Goal: Check status: Check status

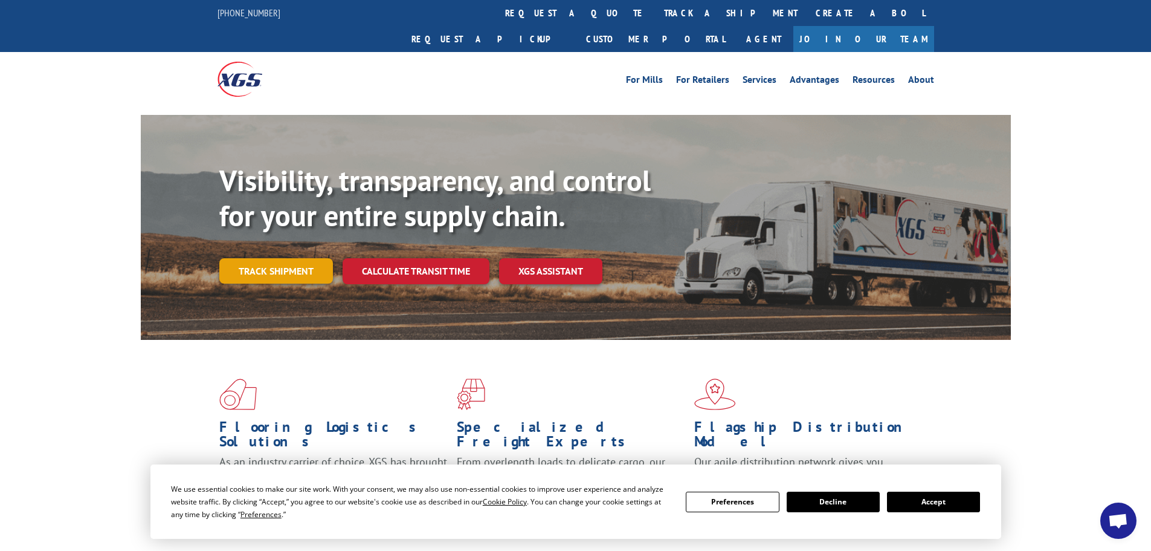
click at [305, 258] on link "Track shipment" at bounding box center [276, 270] width 114 height 25
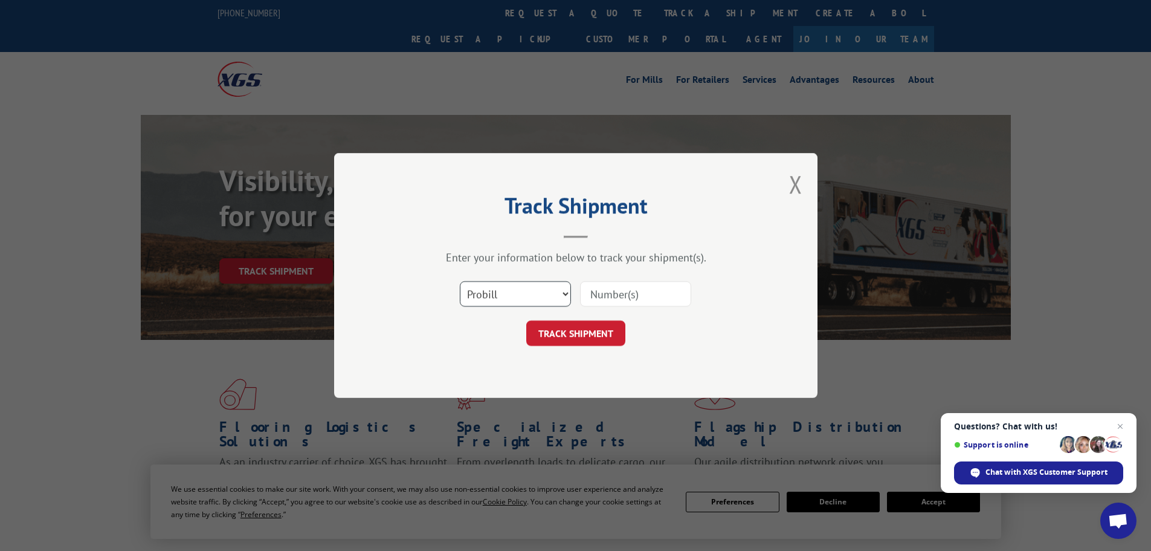
click at [565, 296] on select "Select category... Probill BOL PO" at bounding box center [515, 293] width 111 height 25
select select "bol"
click at [460, 281] on select "Select category... Probill BOL PO" at bounding box center [515, 293] width 111 height 25
click at [630, 297] on input at bounding box center [635, 293] width 111 height 25
type input "7064921"
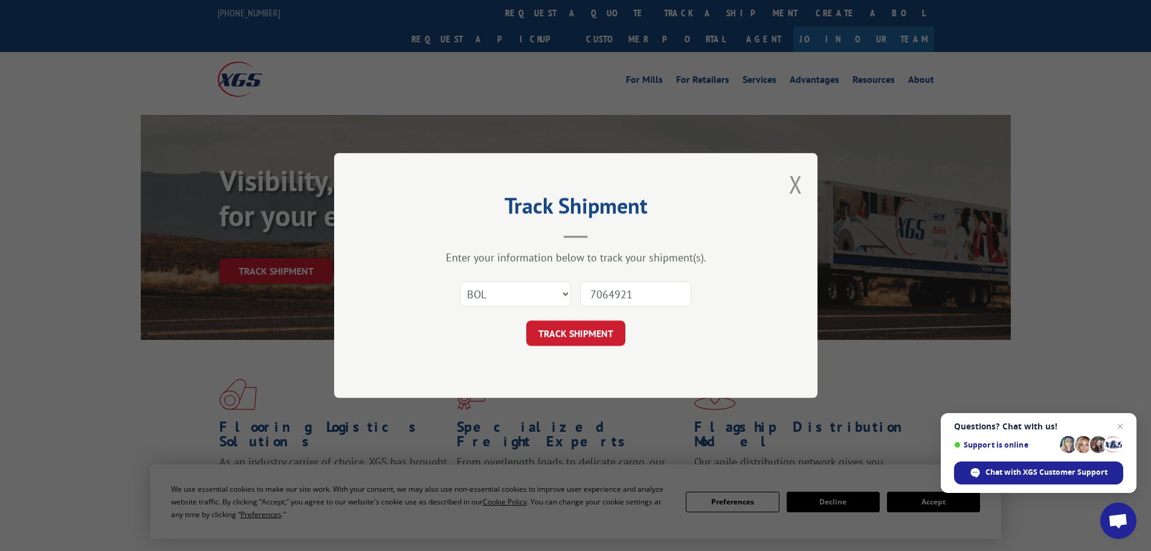
click at [596, 331] on button "TRACK SHIPMENT" at bounding box center [575, 332] width 99 height 25
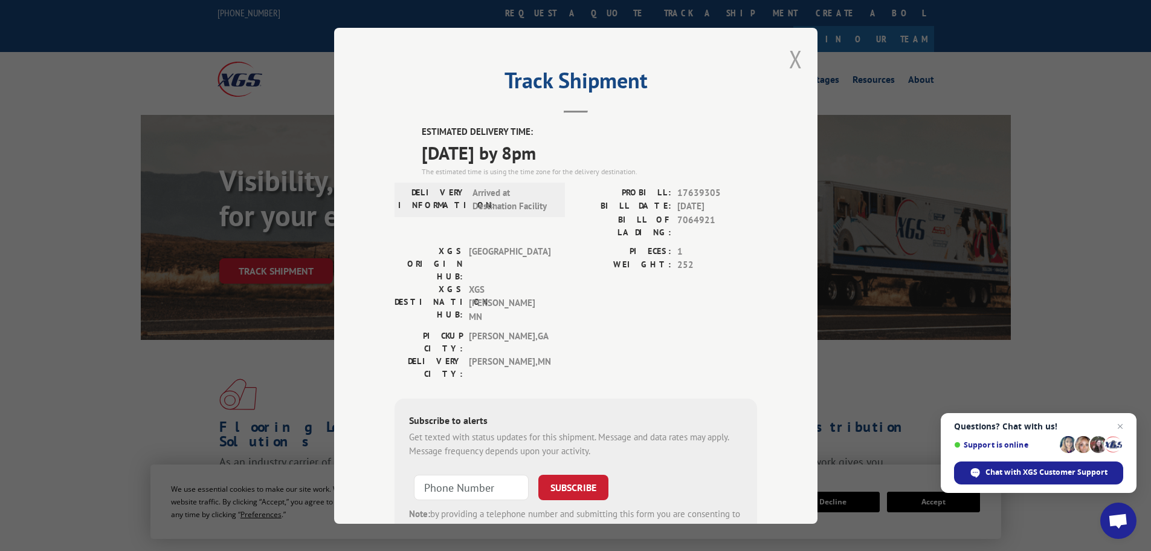
click at [792, 63] on button "Close modal" at bounding box center [795, 59] width 13 height 32
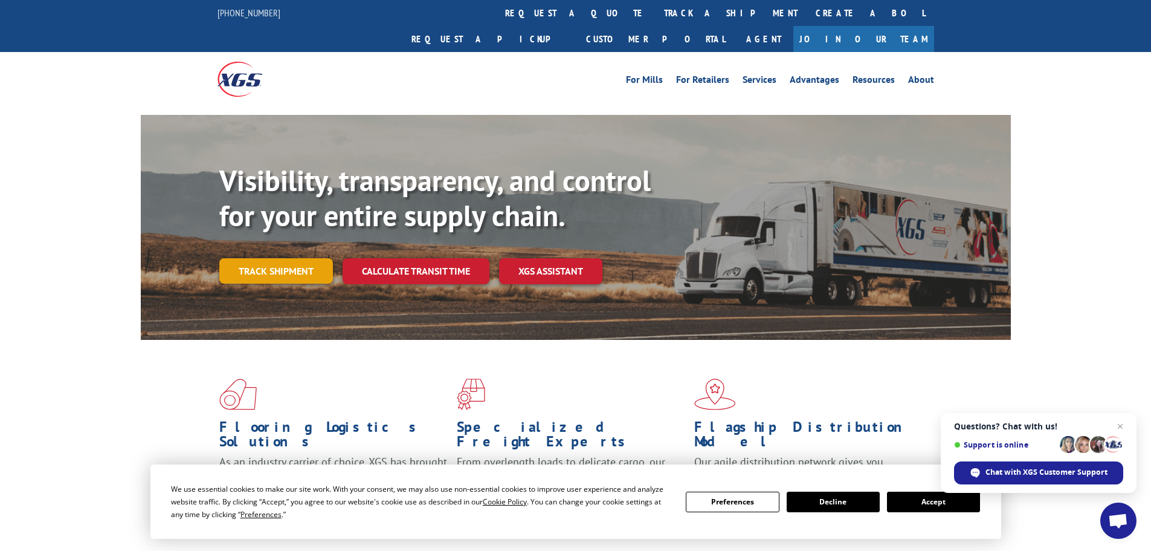
click at [291, 258] on link "Track shipment" at bounding box center [276, 270] width 114 height 25
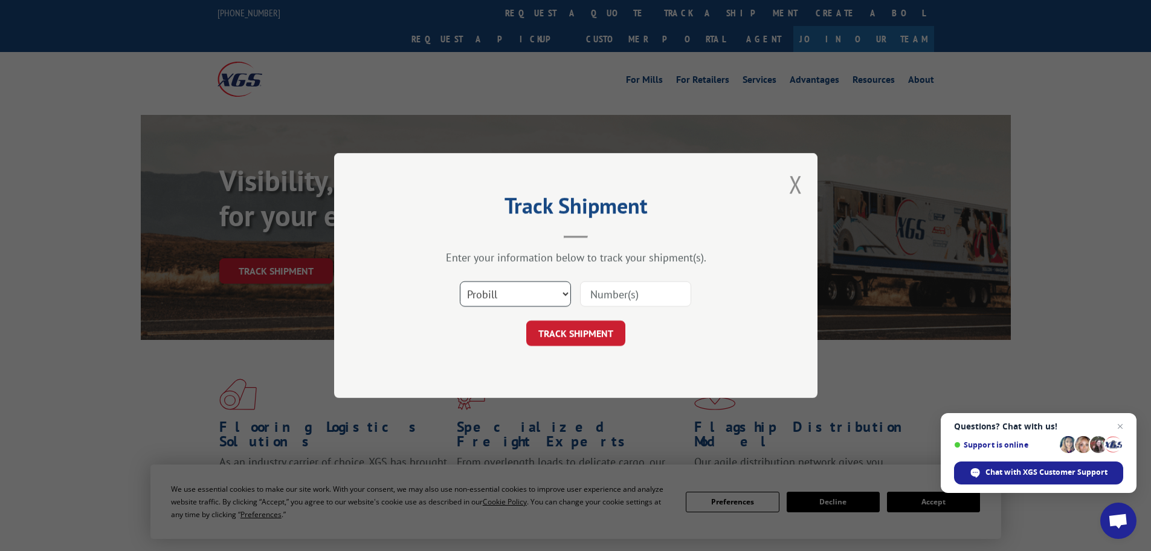
click at [563, 299] on select "Select category... Probill BOL PO" at bounding box center [515, 293] width 111 height 25
select select "bol"
click at [460, 281] on select "Select category... Probill BOL PO" at bounding box center [515, 293] width 111 height 25
click at [621, 299] on input at bounding box center [635, 293] width 111 height 25
paste input "4023455362"
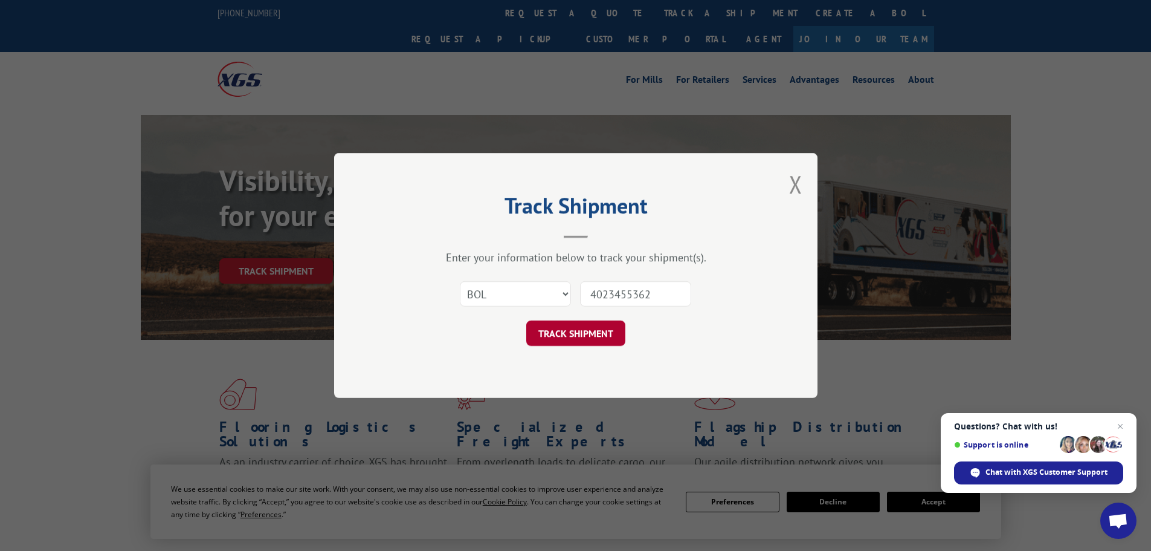
type input "4023455362"
click at [579, 335] on button "TRACK SHIPMENT" at bounding box center [575, 332] width 99 height 25
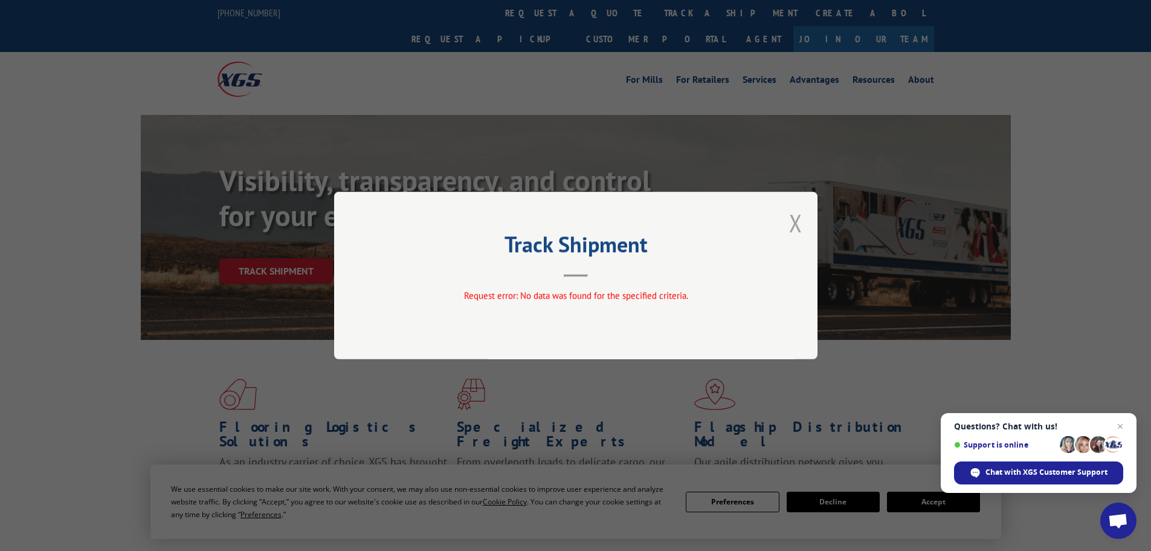
click at [800, 227] on button "Close modal" at bounding box center [795, 223] width 13 height 32
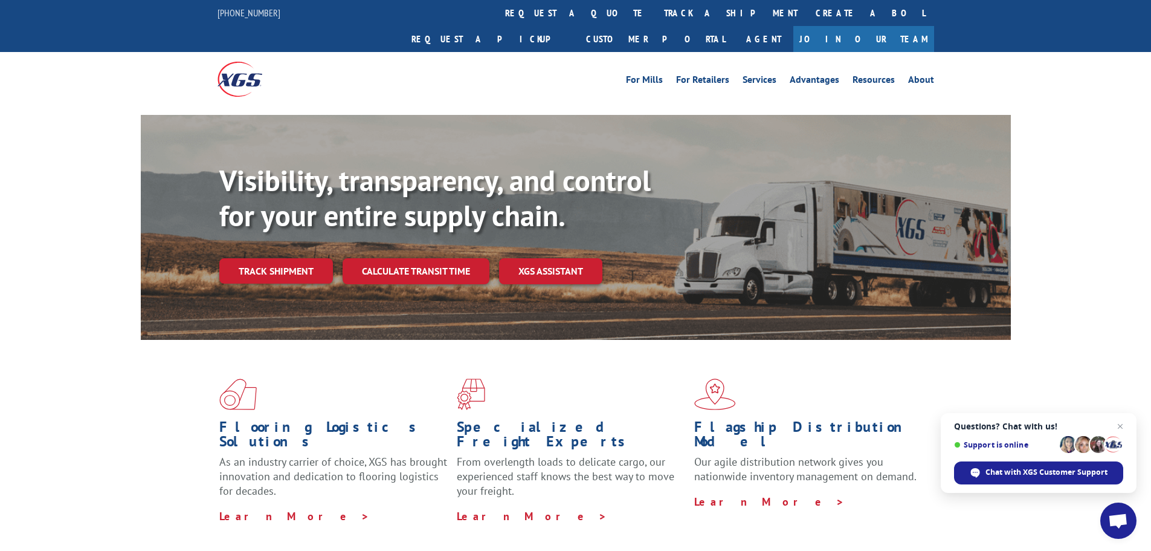
click at [299, 258] on link "Track shipment" at bounding box center [276, 270] width 114 height 25
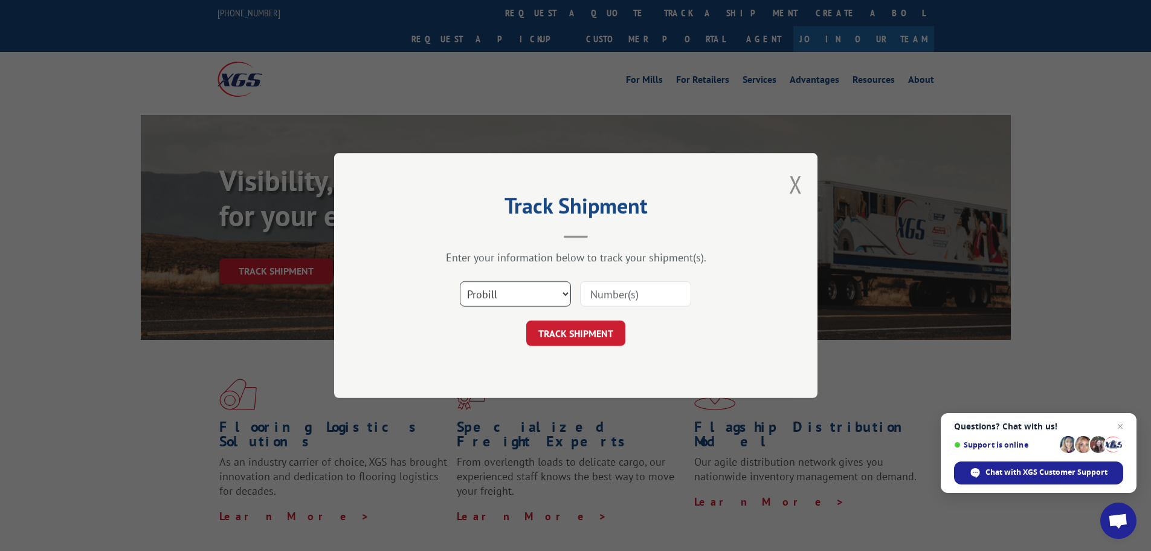
click at [566, 294] on select "Select category... Probill BOL PO" at bounding box center [515, 293] width 111 height 25
select select "bol"
click at [460, 281] on select "Select category... Probill BOL PO" at bounding box center [515, 293] width 111 height 25
click at [601, 292] on input at bounding box center [635, 293] width 111 height 25
paste input "7064921"
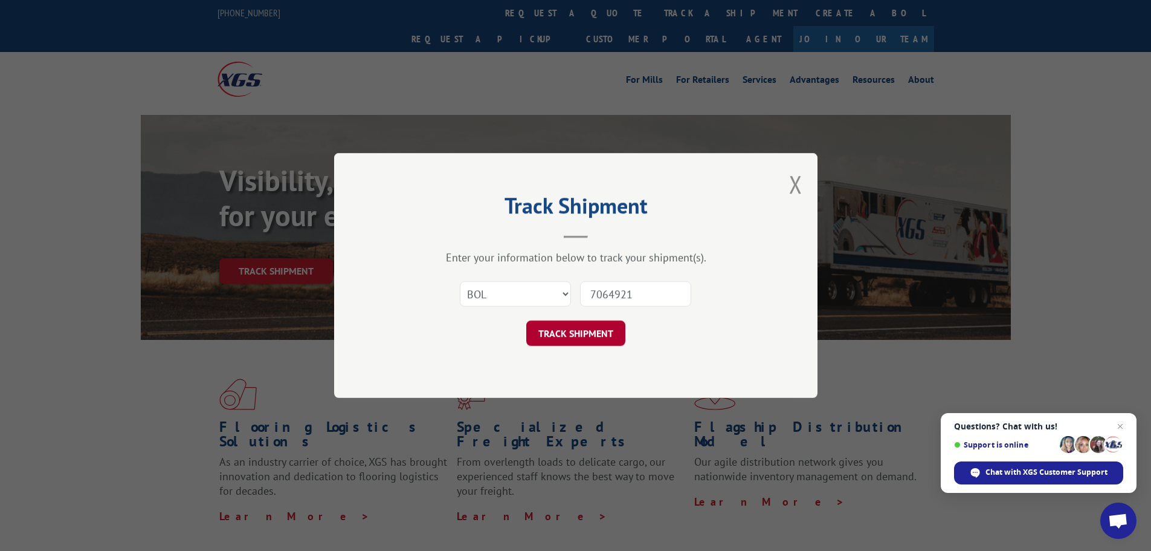
type input "7064921"
click at [581, 336] on button "TRACK SHIPMENT" at bounding box center [575, 332] width 99 height 25
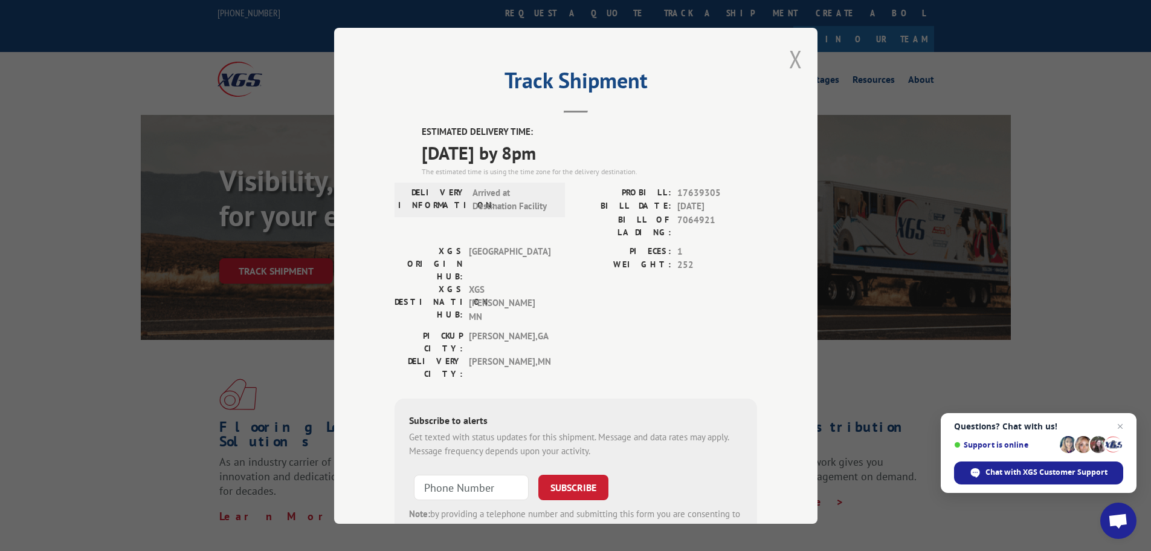
click at [790, 54] on button "Close modal" at bounding box center [795, 59] width 13 height 32
